Goal: Navigation & Orientation: Find specific page/section

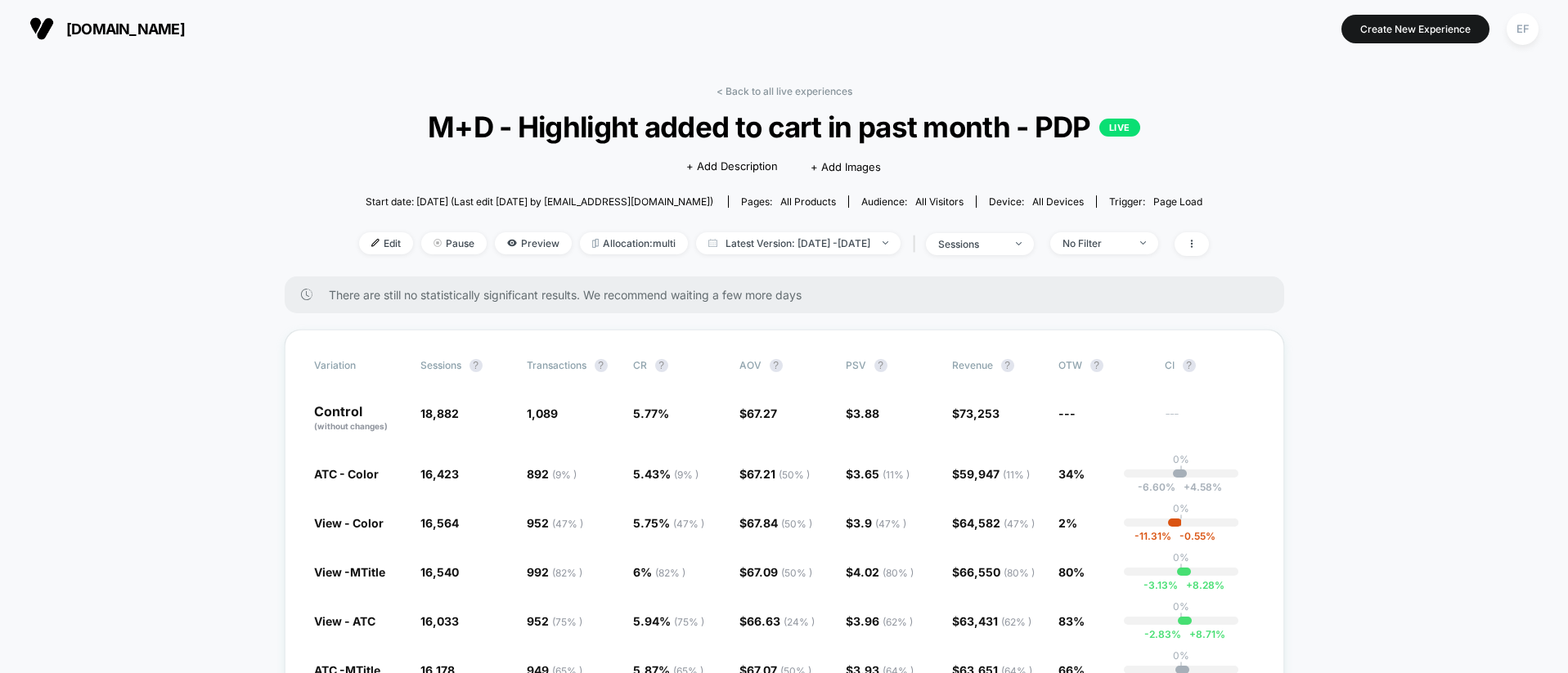
click at [743, 93] on link "< Back to all live experiences" at bounding box center [784, 92] width 136 height 12
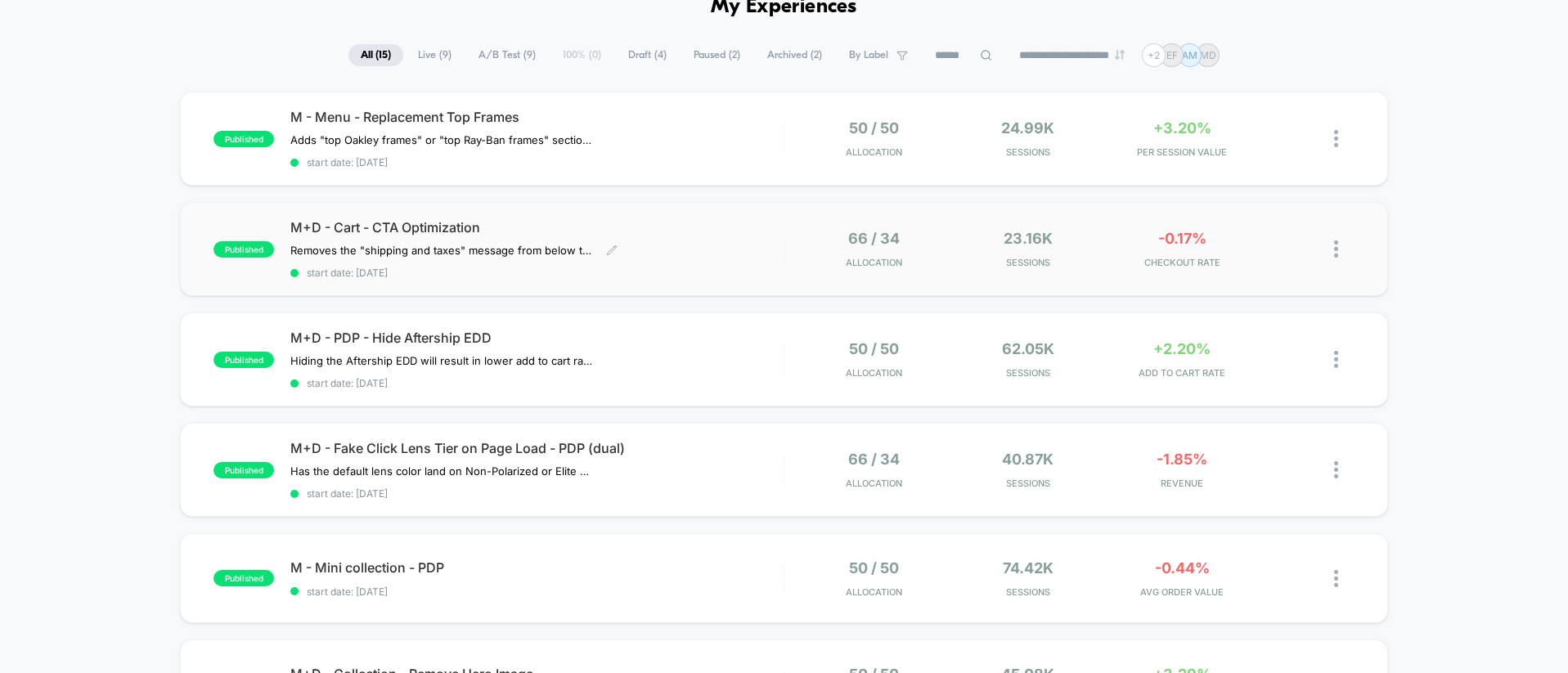
scroll to position [124, 0]
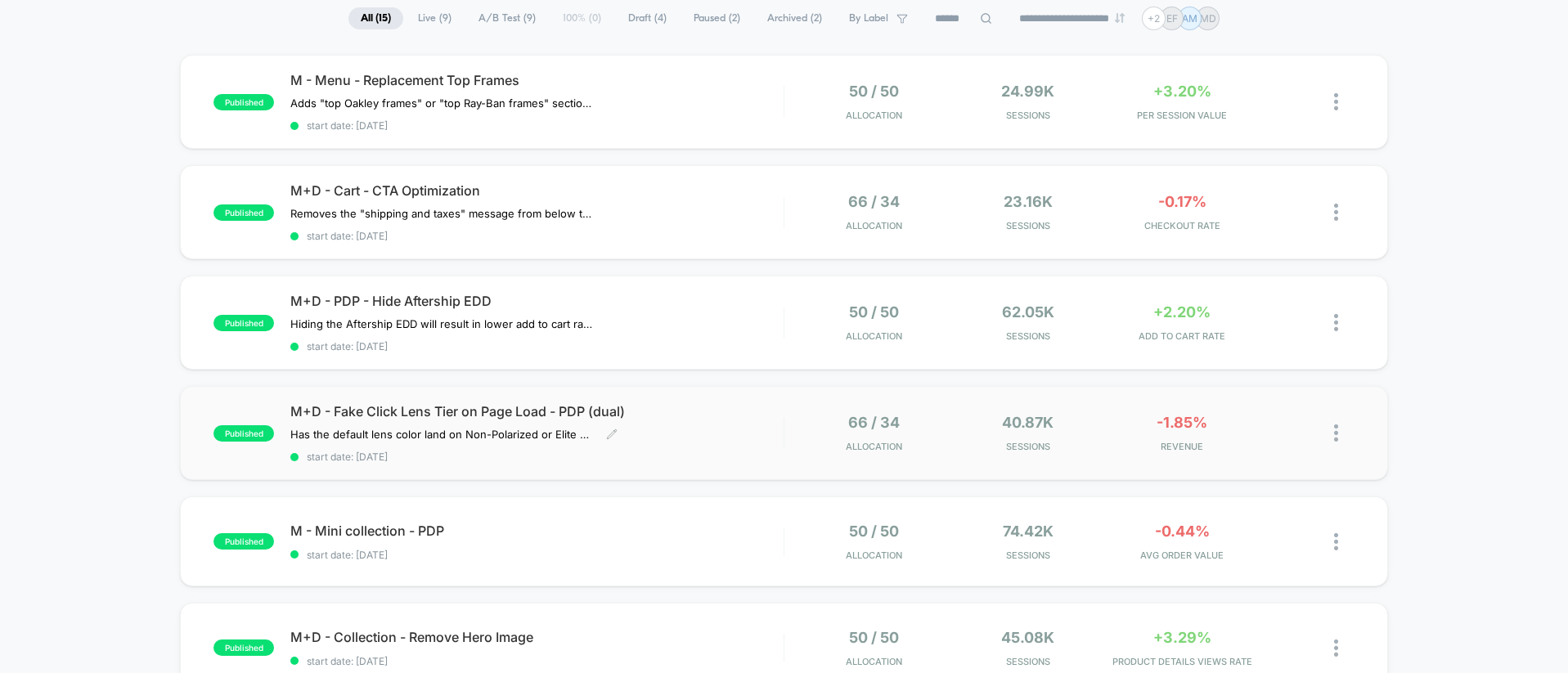
click at [733, 426] on div "M+D - Fake Click Lens Tier on Page Load - PDP (dual) Has the default lens color…" at bounding box center [536, 433] width 492 height 60
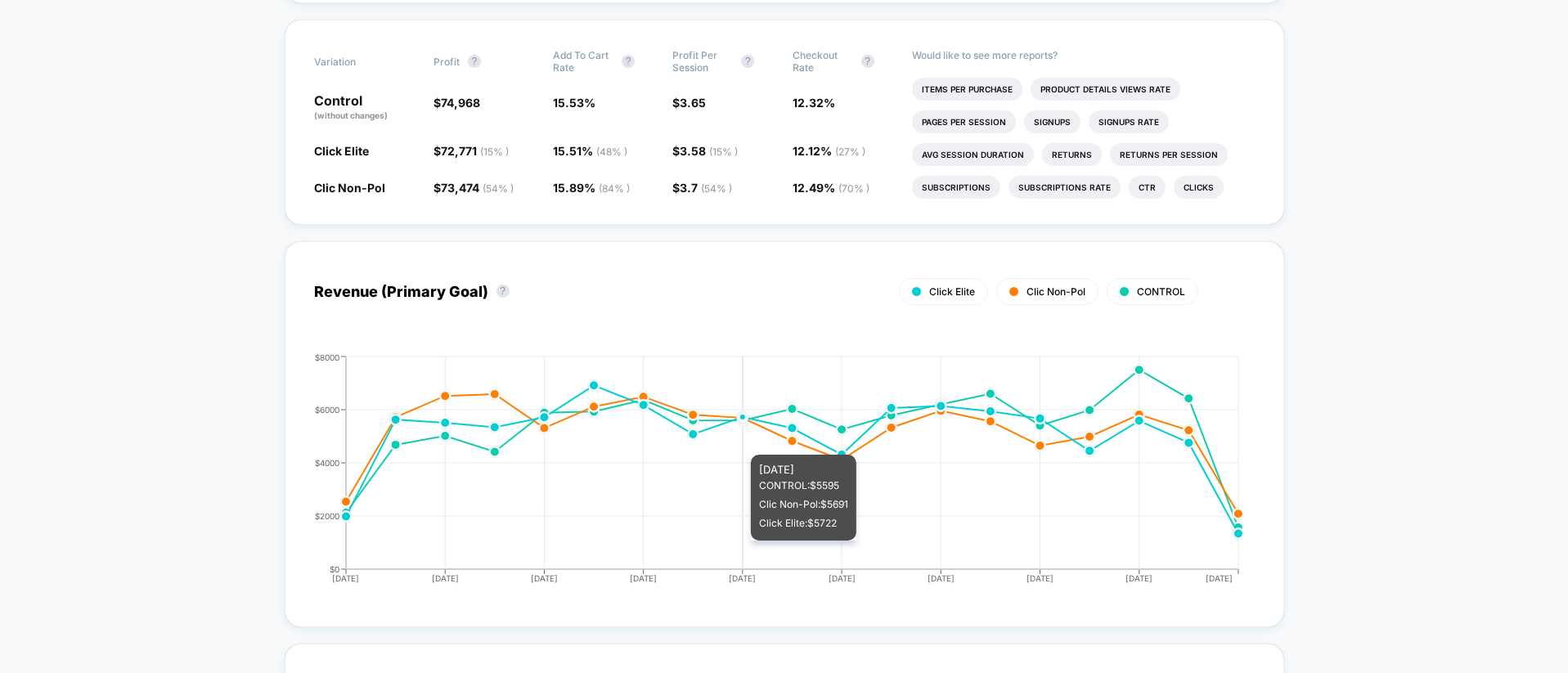
scroll to position [615, 0]
